Goal: Find specific page/section: Find specific page/section

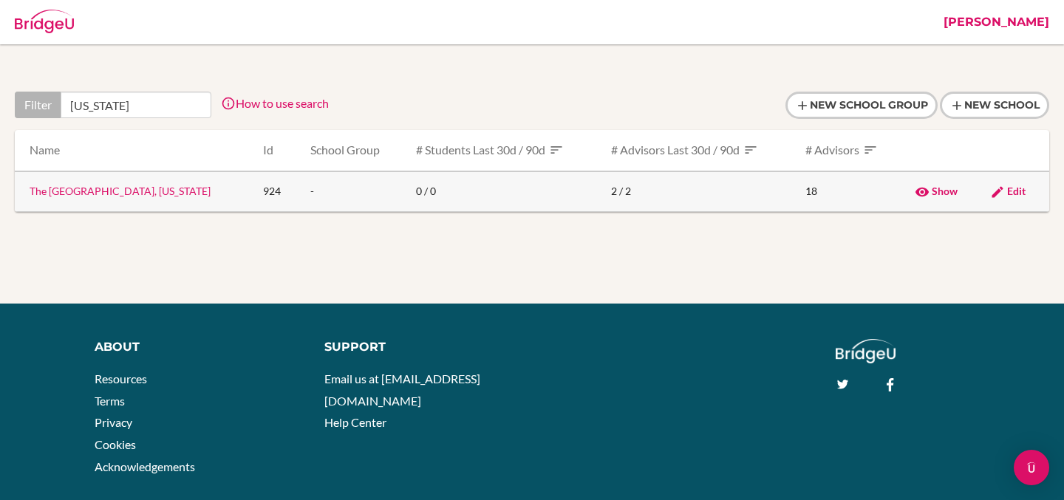
type input "[US_STATE]"
click at [92, 189] on link "The [GEOGRAPHIC_DATA], [US_STATE]" at bounding box center [120, 191] width 181 height 13
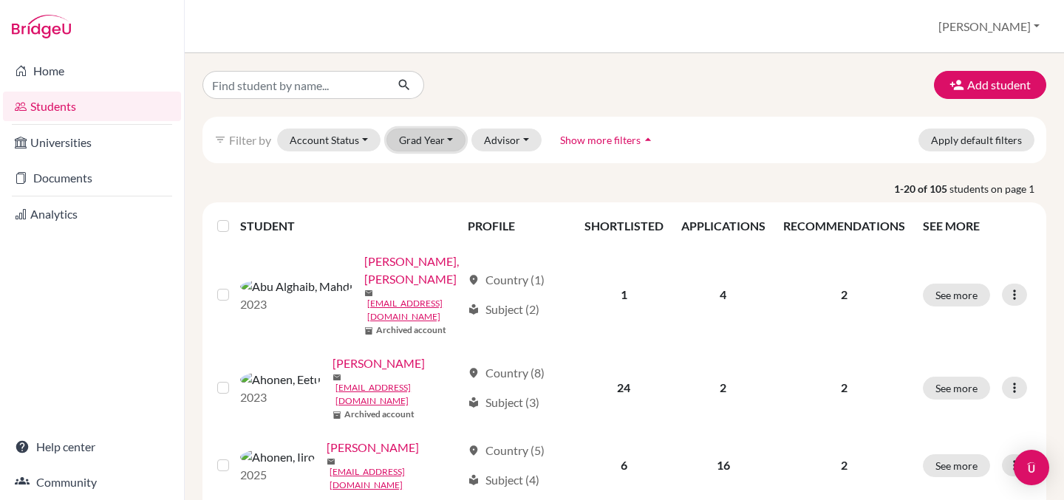
click at [439, 136] on button "Grad Year" at bounding box center [427, 140] width 80 height 23
click at [460, 82] on div at bounding box center [335, 85] width 289 height 28
click at [1011, 28] on button "[PERSON_NAME]" at bounding box center [989, 27] width 115 height 28
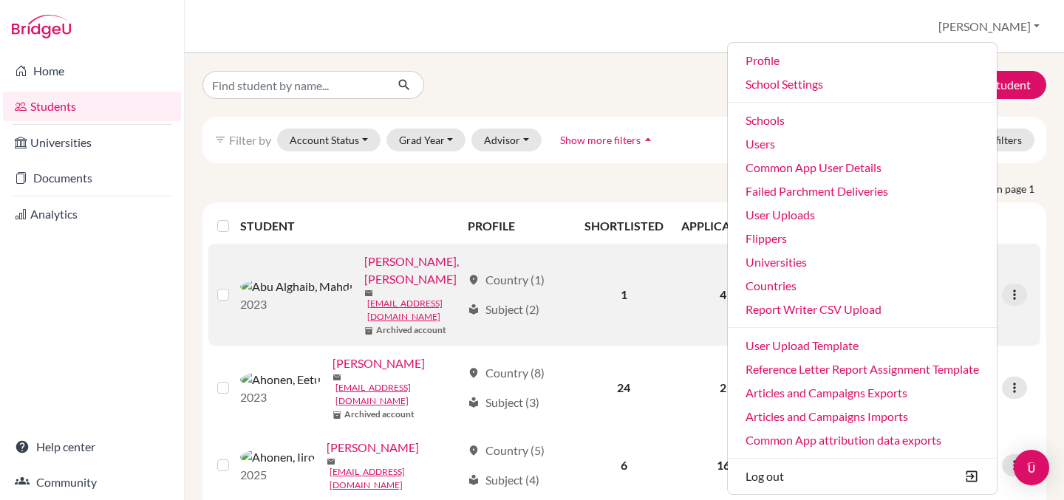
click at [364, 261] on link "Abu Alghaib, Mahdi" at bounding box center [412, 270] width 97 height 35
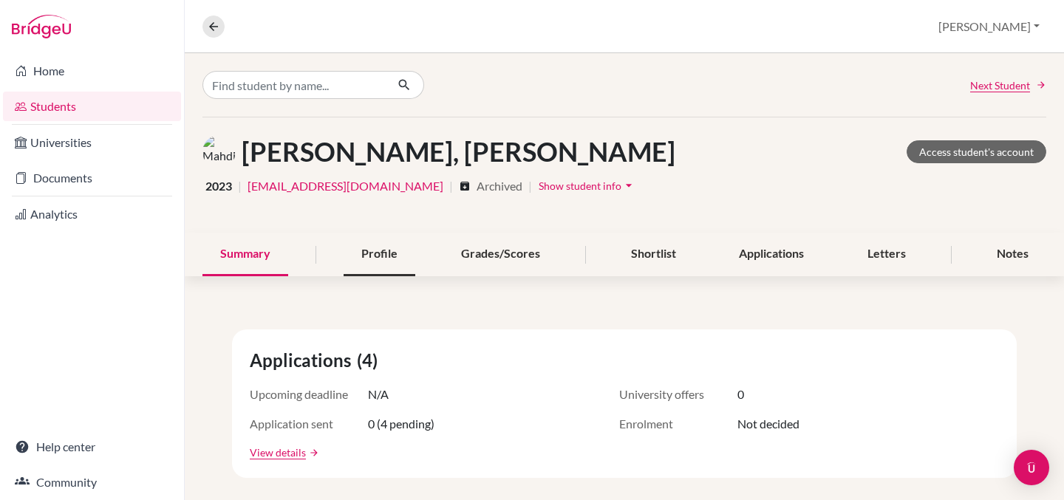
click at [369, 254] on div "Profile" at bounding box center [380, 255] width 72 height 44
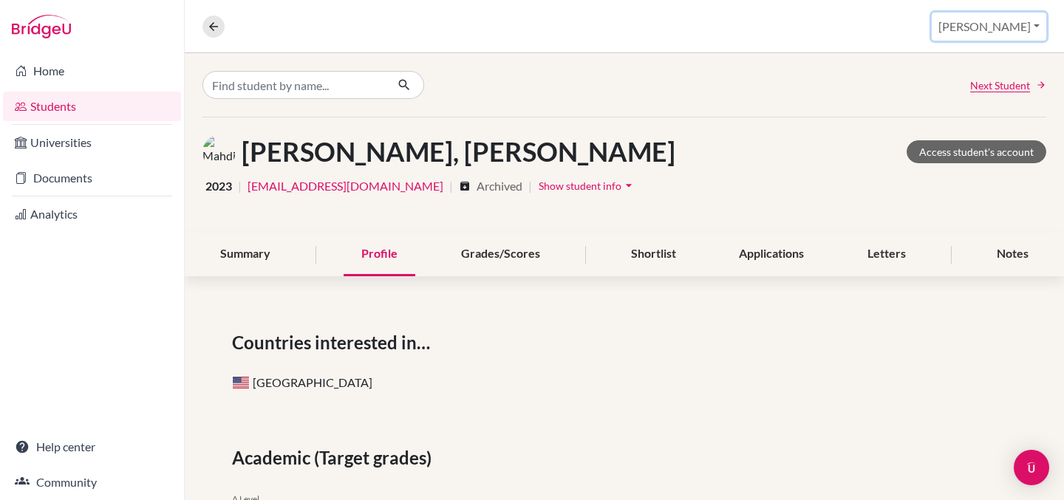
click at [1012, 23] on button "[PERSON_NAME]" at bounding box center [989, 27] width 115 height 28
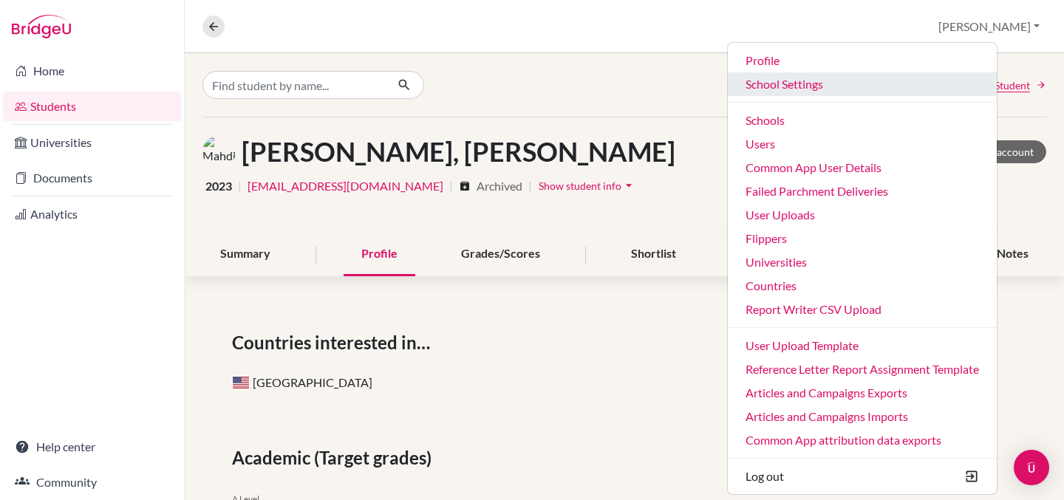
click at [851, 85] on link "School Settings" at bounding box center [862, 84] width 269 height 24
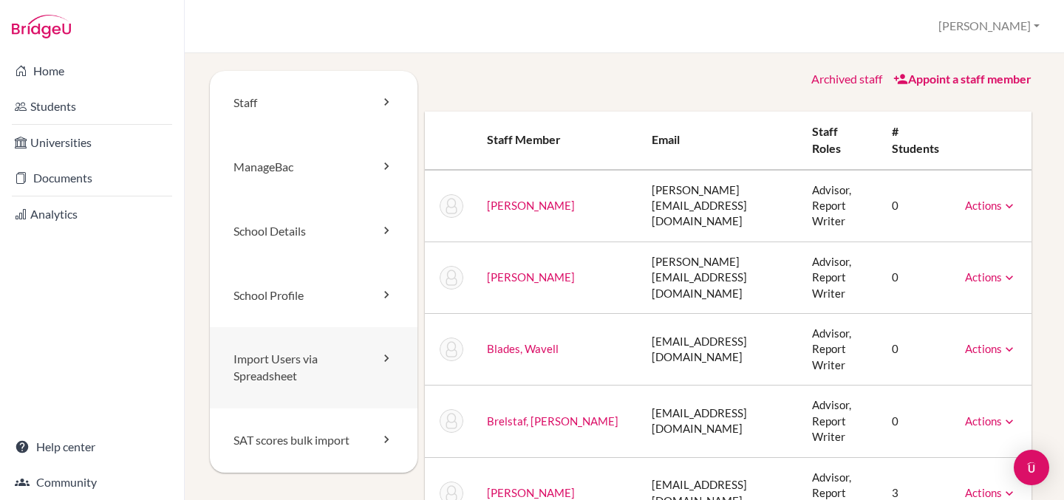
click at [253, 373] on link "Import Users via Spreadsheet" at bounding box center [314, 367] width 208 height 81
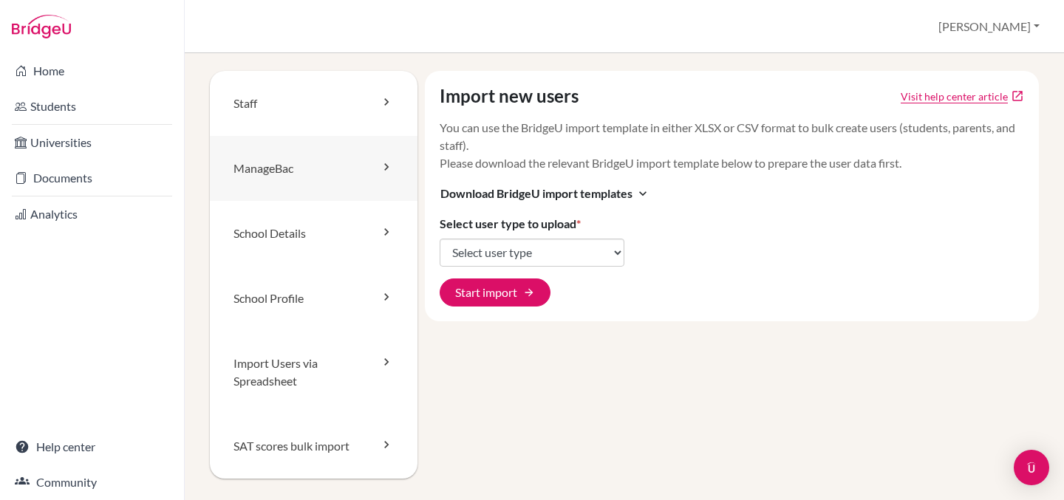
click at [285, 164] on link "ManageBac" at bounding box center [314, 168] width 208 height 65
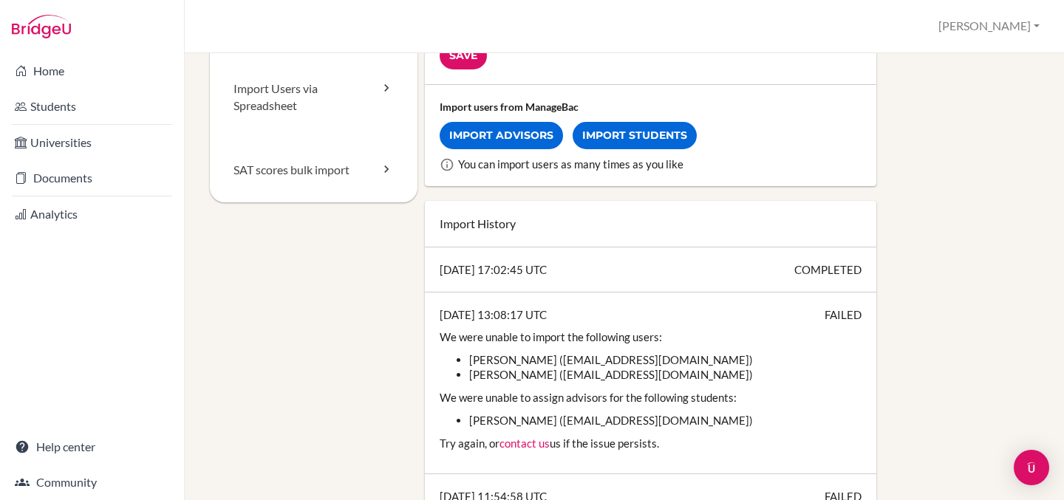
scroll to position [278, 0]
